Goal: Task Accomplishment & Management: Manage account settings

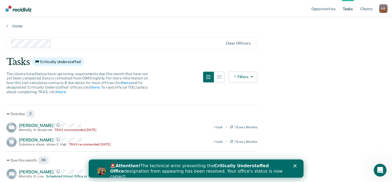
click at [296, 166] on icon "Close" at bounding box center [294, 165] width 3 height 3
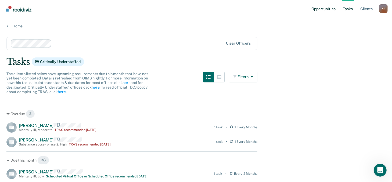
click at [326, 8] on link "Opportunities" at bounding box center [323, 8] width 26 height 17
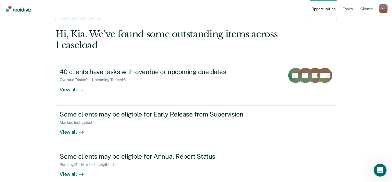
scroll to position [24, 0]
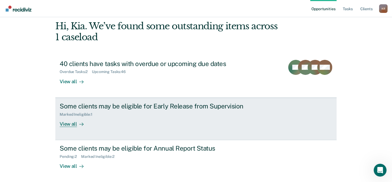
click at [66, 123] on div "View all" at bounding box center [75, 122] width 30 height 10
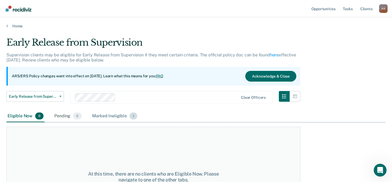
click at [119, 115] on div "Marked Ineligible 1" at bounding box center [114, 116] width 47 height 12
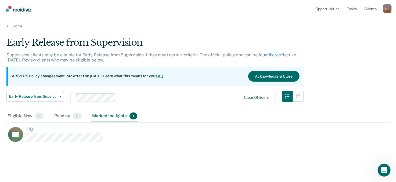
scroll to position [101, 379]
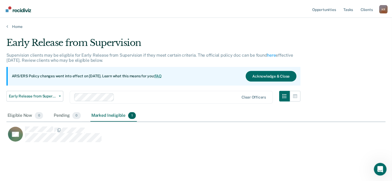
scroll to position [24, 0]
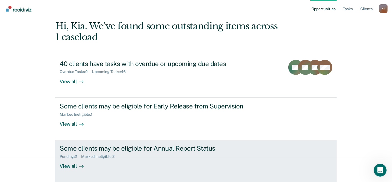
click at [71, 166] on div "View all" at bounding box center [75, 164] width 30 height 10
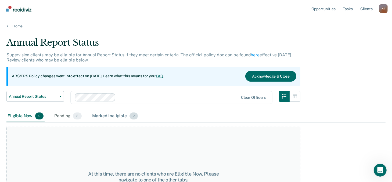
click at [104, 115] on div "Marked Ineligible 2" at bounding box center [115, 116] width 48 height 12
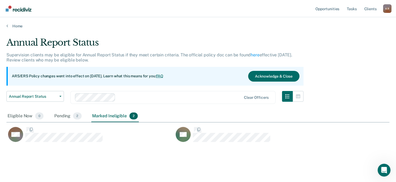
scroll to position [101, 379]
